Goal: Task Accomplishment & Management: Manage account settings

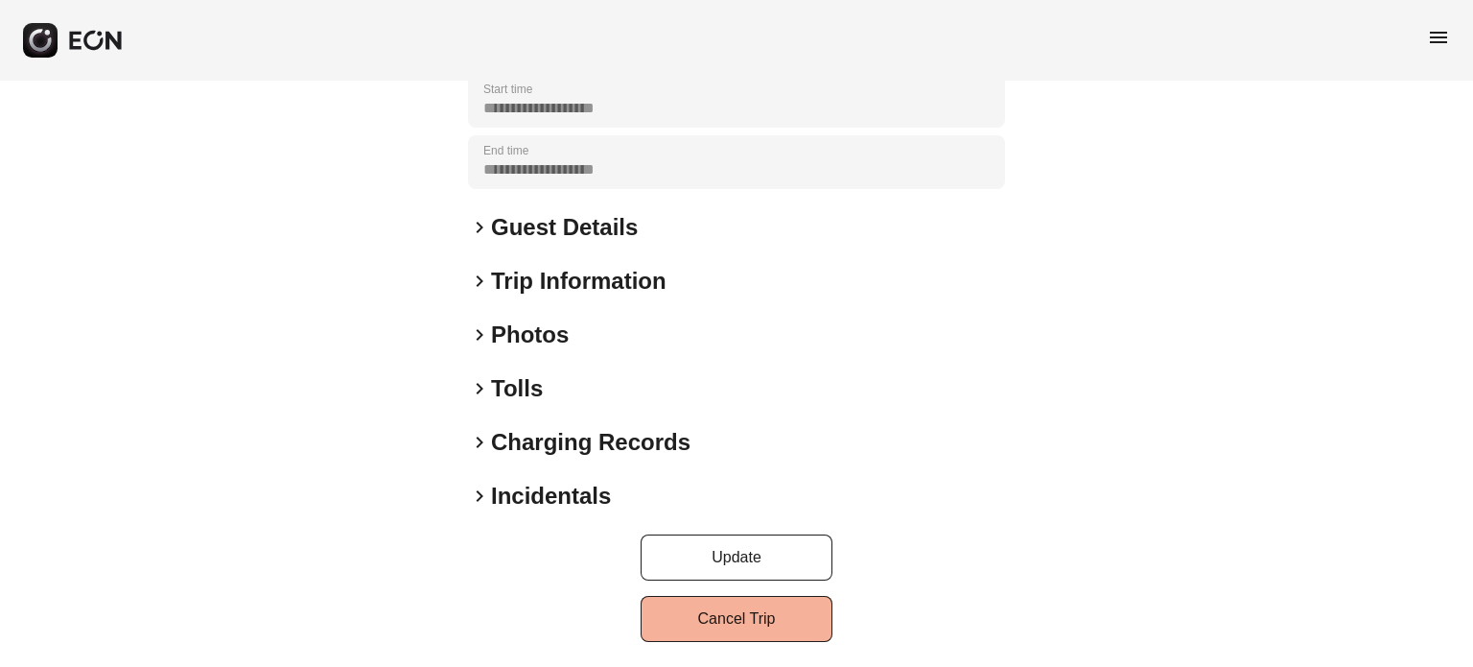
scroll to position [350, 0]
